Goal: Information Seeking & Learning: Learn about a topic

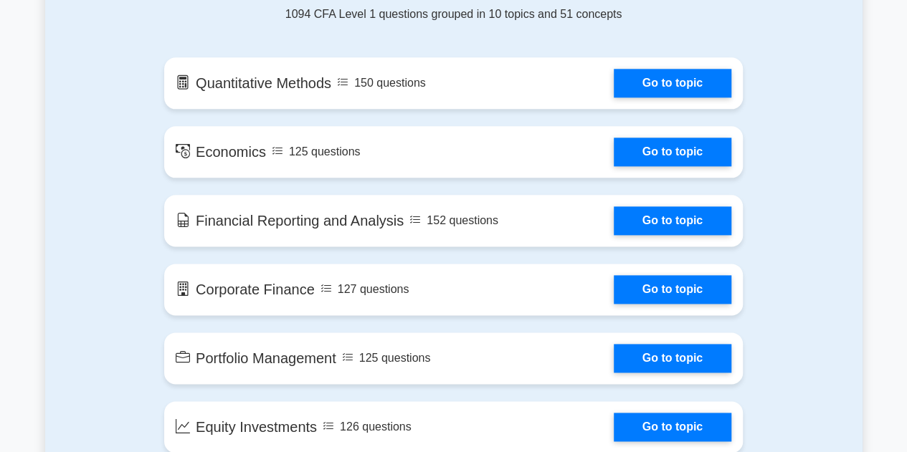
scroll to position [816, 0]
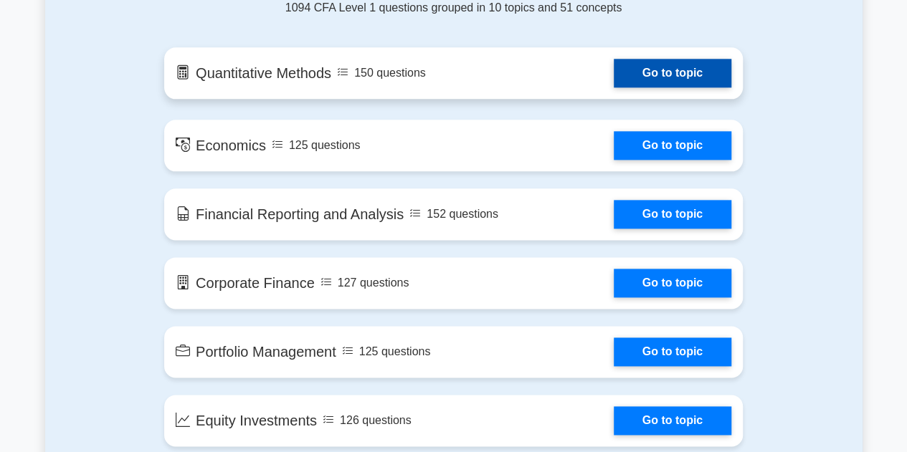
click at [652, 59] on link "Go to topic" at bounding box center [672, 73] width 118 height 29
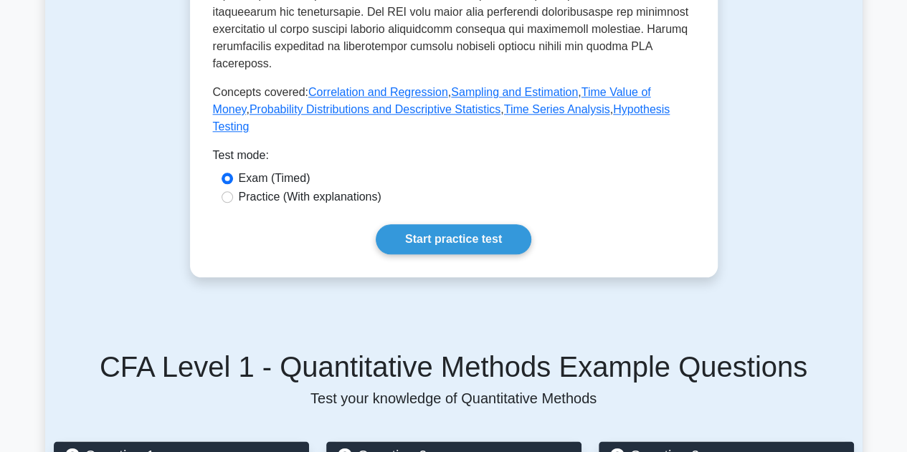
scroll to position [785, 0]
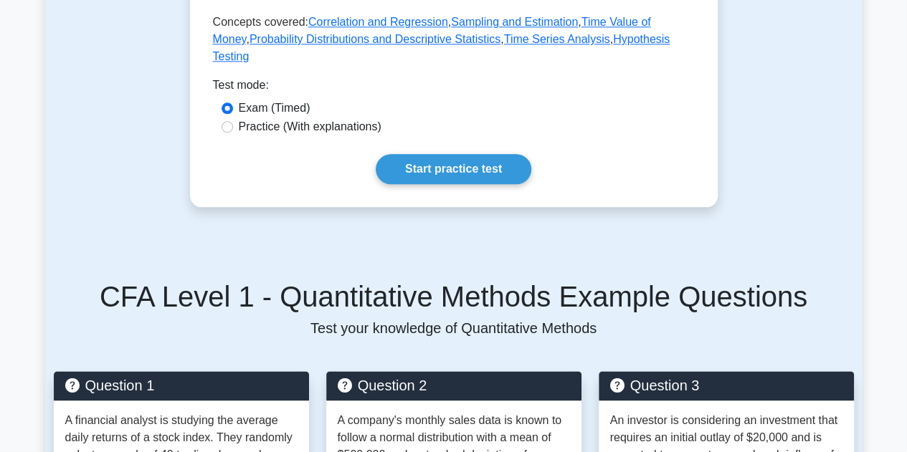
click at [365, 129] on label "Practice (With explanations)" at bounding box center [310, 126] width 143 height 17
click at [233, 129] on input "Practice (With explanations)" at bounding box center [226, 126] width 11 height 11
radio input "true"
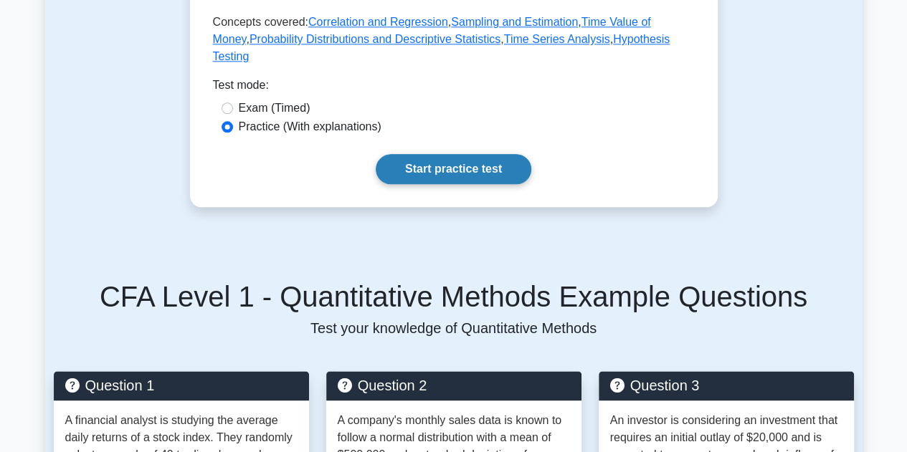
click at [421, 178] on link "Start practice test" at bounding box center [454, 169] width 156 height 30
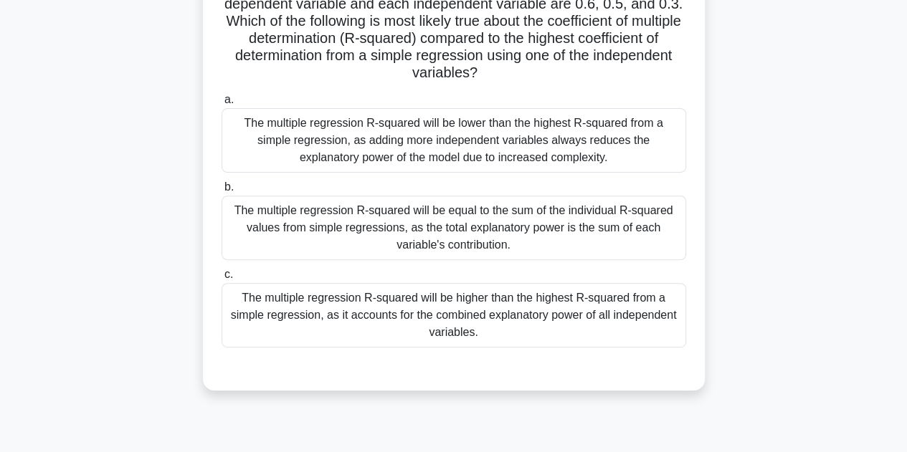
scroll to position [145, 0]
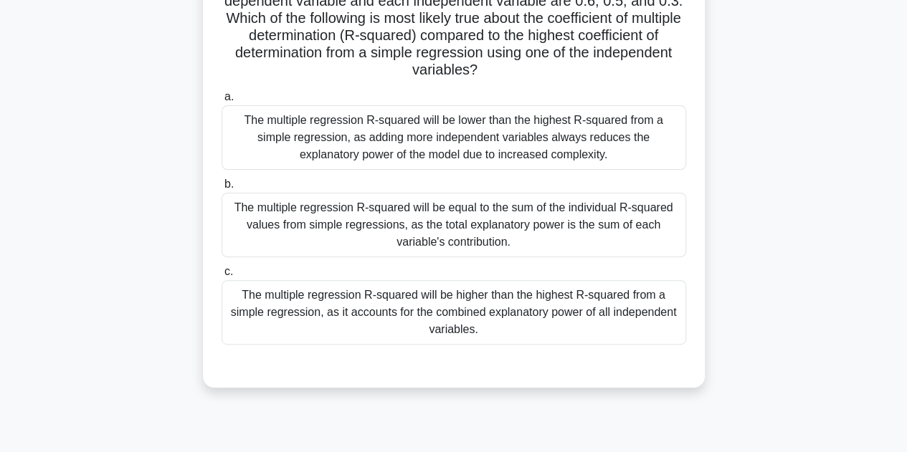
click at [381, 219] on div "The multiple regression R-squared will be equal to the sum of the individual R-…" at bounding box center [453, 225] width 464 height 64
click at [221, 189] on input "b. The multiple regression R-squared will be equal to the sum of the individual…" at bounding box center [221, 184] width 0 height 9
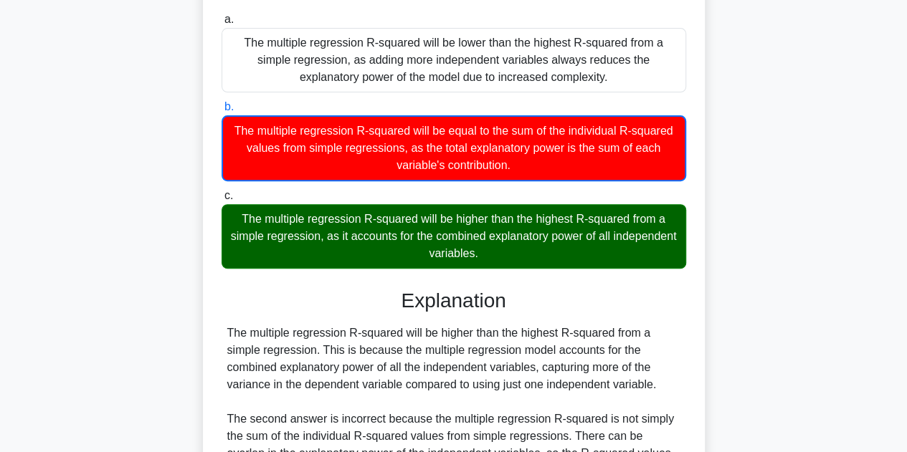
scroll to position [464, 0]
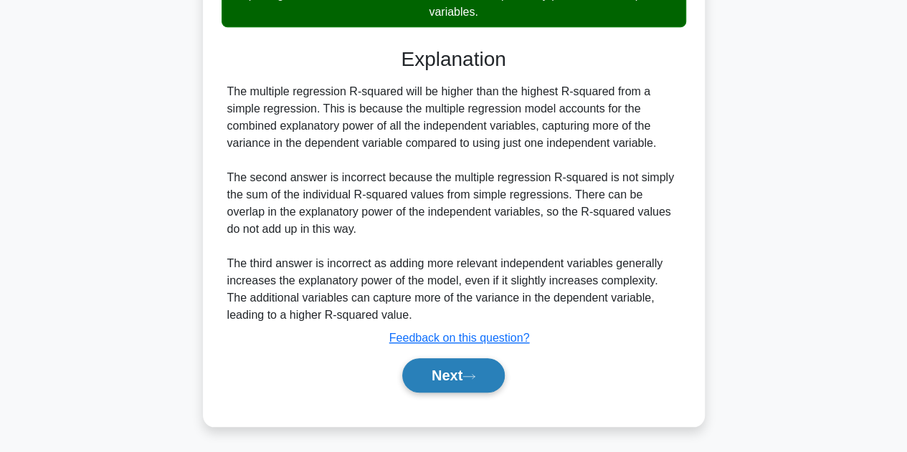
click at [435, 383] on button "Next" at bounding box center [453, 375] width 102 height 34
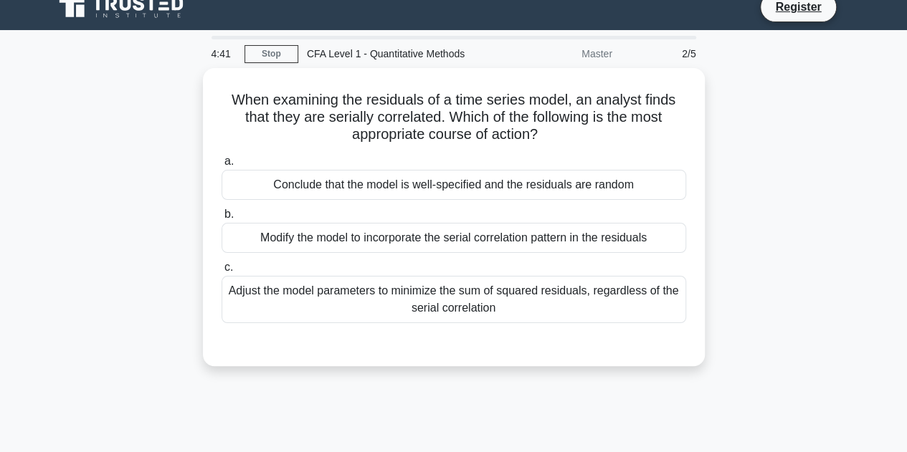
scroll to position [15, 0]
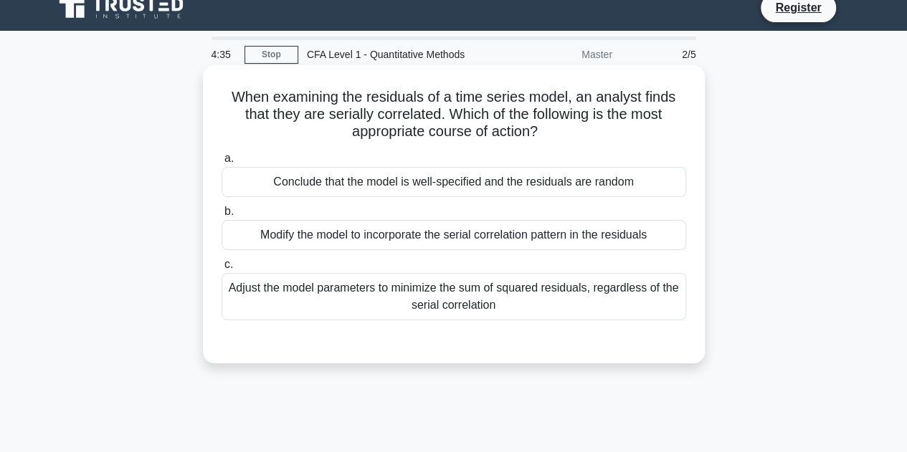
click at [347, 290] on div "Adjust the model parameters to minimize the sum of squared residuals, regardles…" at bounding box center [453, 296] width 464 height 47
click at [221, 269] on input "c. Adjust the model parameters to minimize the sum of squared residuals, regard…" at bounding box center [221, 264] width 0 height 9
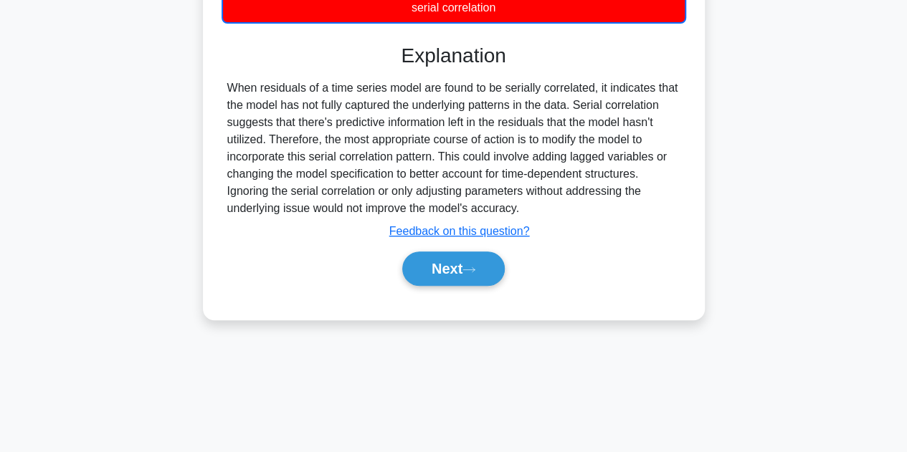
scroll to position [322, 0]
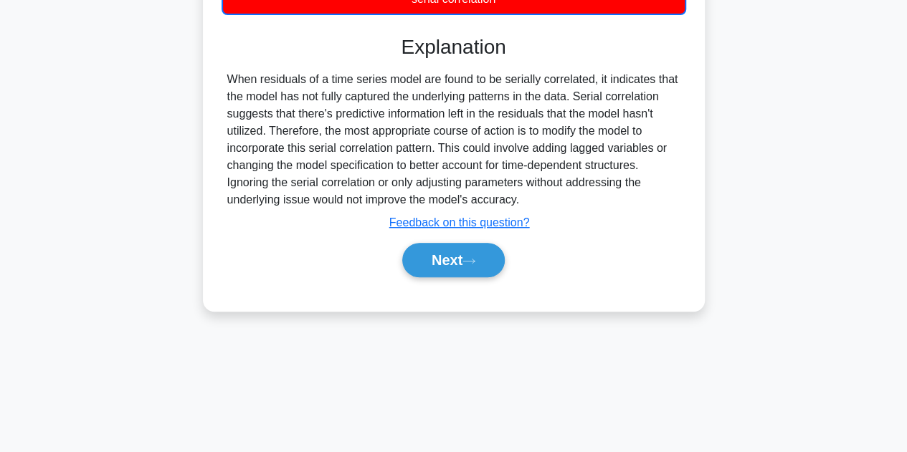
click at [453, 279] on div "Next" at bounding box center [453, 260] width 464 height 46
click at [454, 273] on button "Next" at bounding box center [453, 260] width 102 height 34
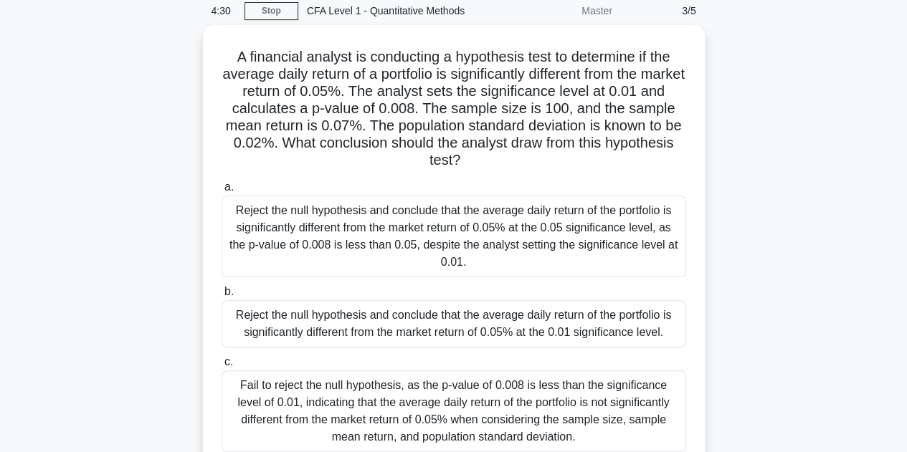
scroll to position [0, 0]
